Goal: Task Accomplishment & Management: Manage account settings

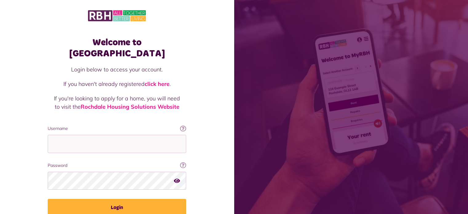
type input "**********"
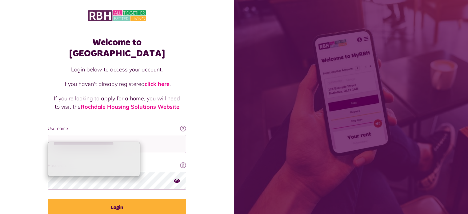
click at [213, 176] on div "Welcome to [GEOGRAPHIC_DATA] Login below to access your account. If you haven't…" at bounding box center [117, 124] width 234 height 248
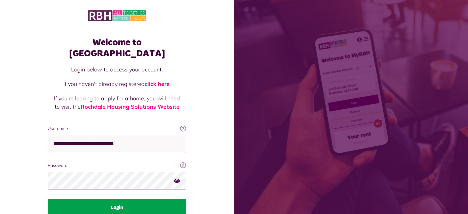
click at [115, 199] on button "Login" at bounding box center [117, 207] width 139 height 17
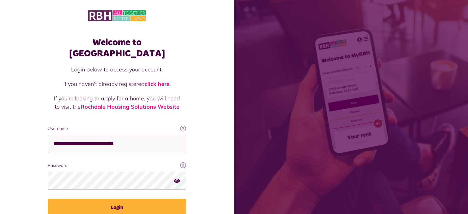
click at [177, 178] on icon "button" at bounding box center [177, 181] width 6 height 6
click at [178, 178] on icon "button" at bounding box center [177, 181] width 7 height 6
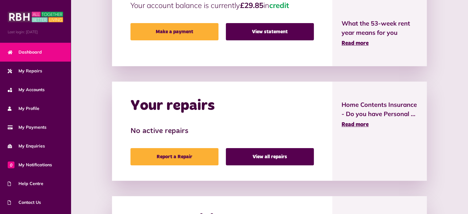
scroll to position [244, 0]
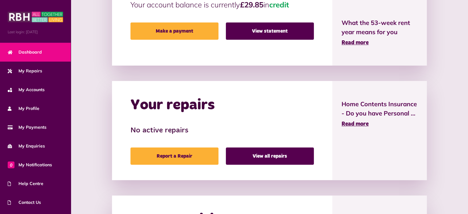
click at [316, 69] on div "HELP CENTRE From neighbourhood issues to money advice, use our new help centre …" at bounding box center [269, 100] width 321 height 417
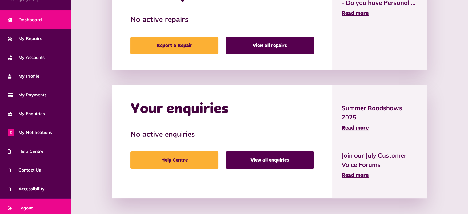
scroll to position [35, 0]
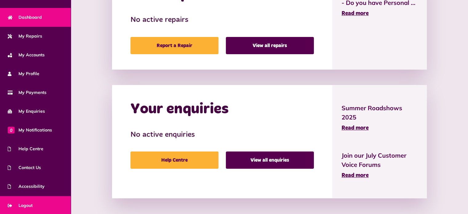
click at [37, 207] on link "Logout" at bounding box center [35, 205] width 71 height 19
